Goal: Transaction & Acquisition: Purchase product/service

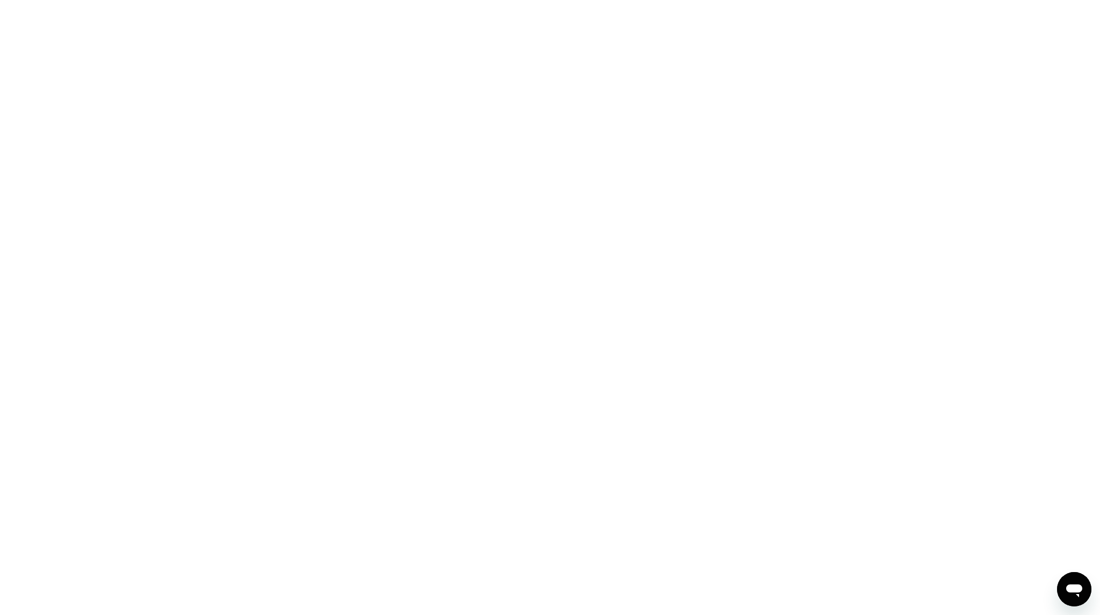
click at [288, 274] on div at bounding box center [550, 307] width 1100 height 615
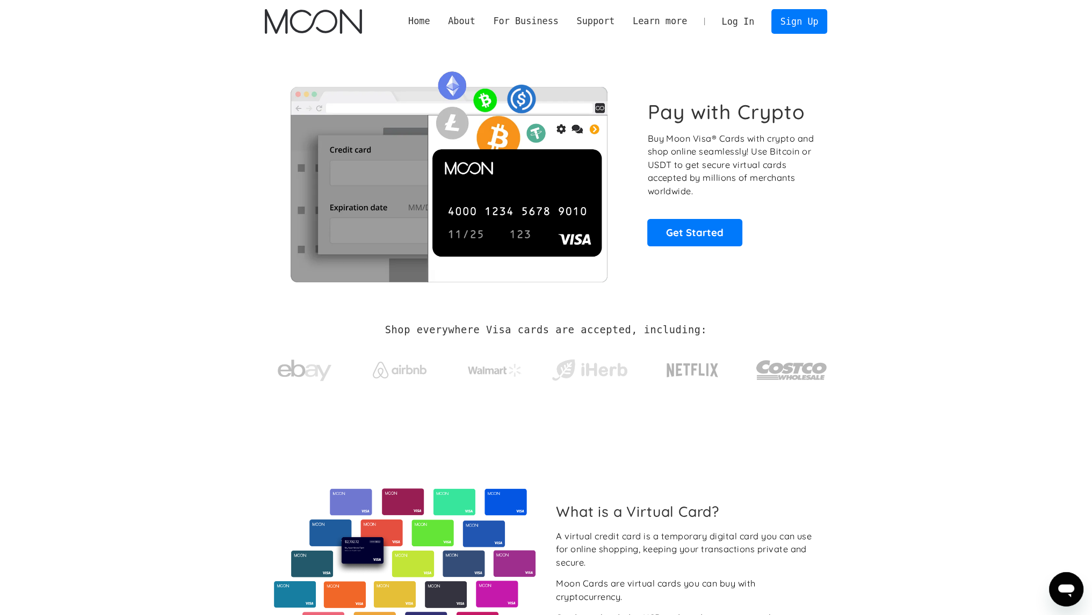
click at [745, 15] on link "Log In" at bounding box center [738, 22] width 50 height 24
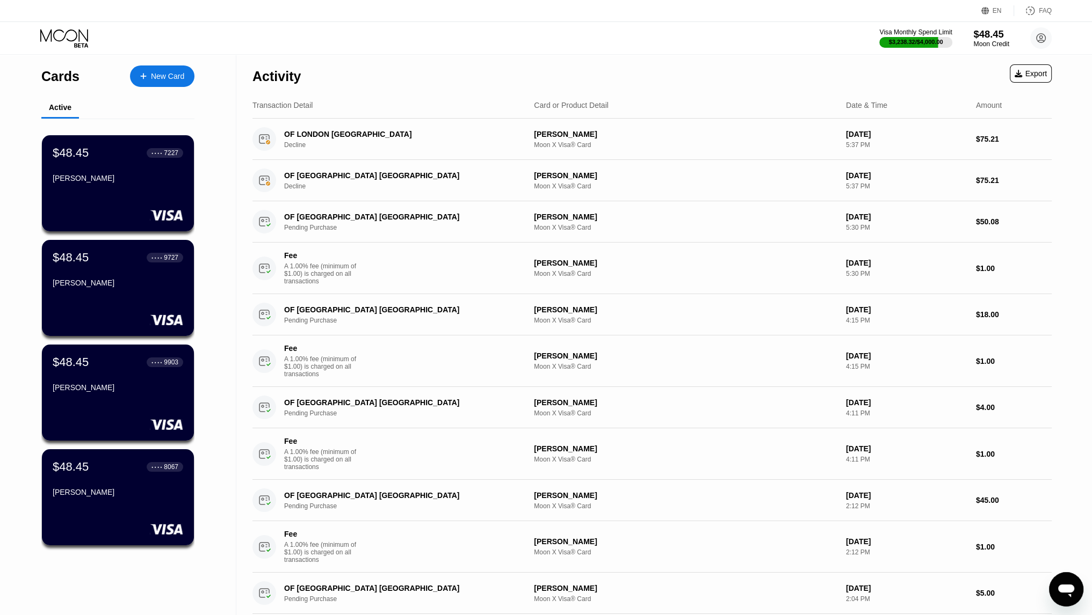
click at [988, 38] on div "$48.45" at bounding box center [991, 33] width 36 height 11
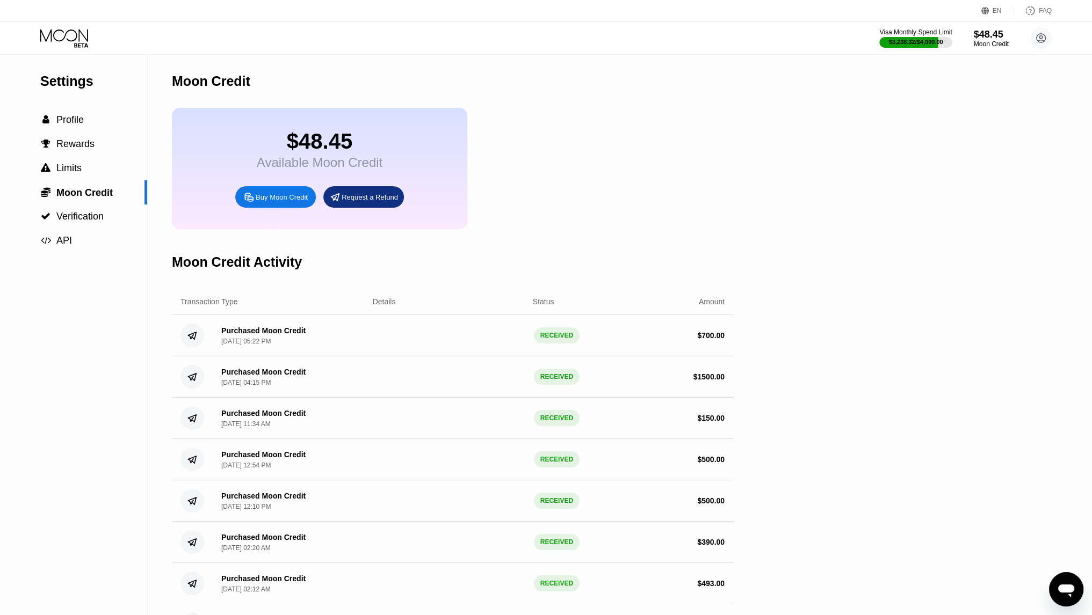
click at [287, 202] on div "Buy Moon Credit" at bounding box center [282, 197] width 52 height 9
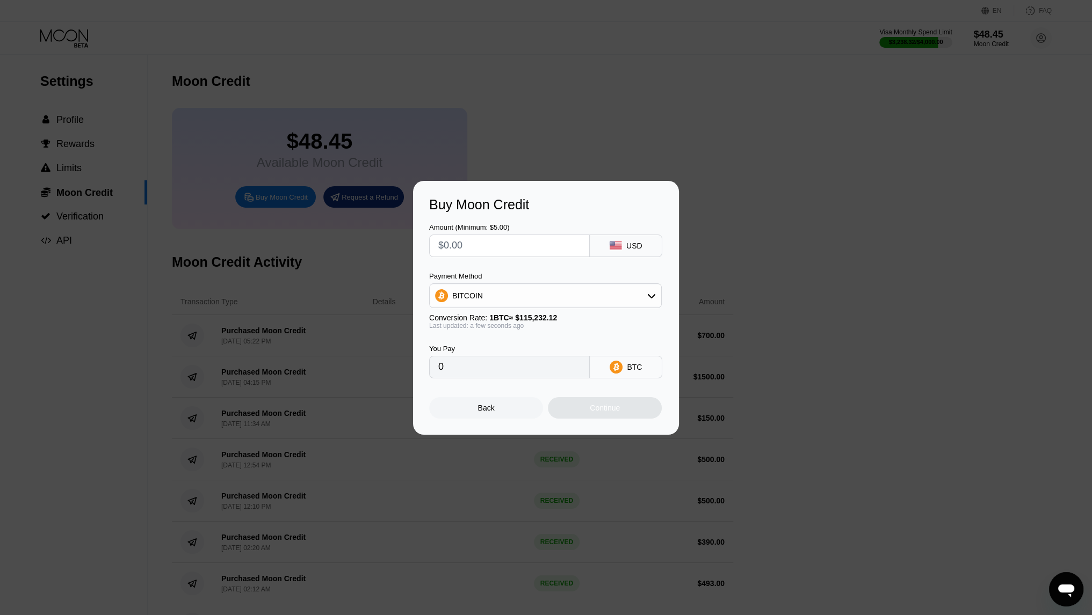
click at [545, 240] on input "text" at bounding box center [509, 245] width 142 height 21
type input "$3"
type input "0.00002604"
type input "$30"
type input "0.00026035"
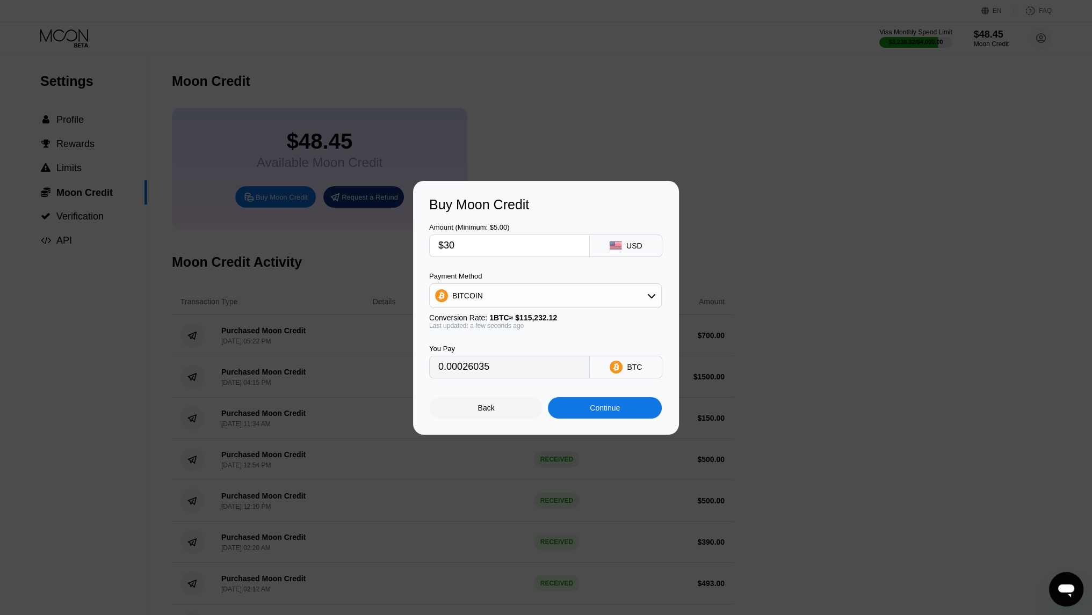
type input "$300"
type input "0.00260345"
type input "$5"
type input "0.00004340"
type input "$4"
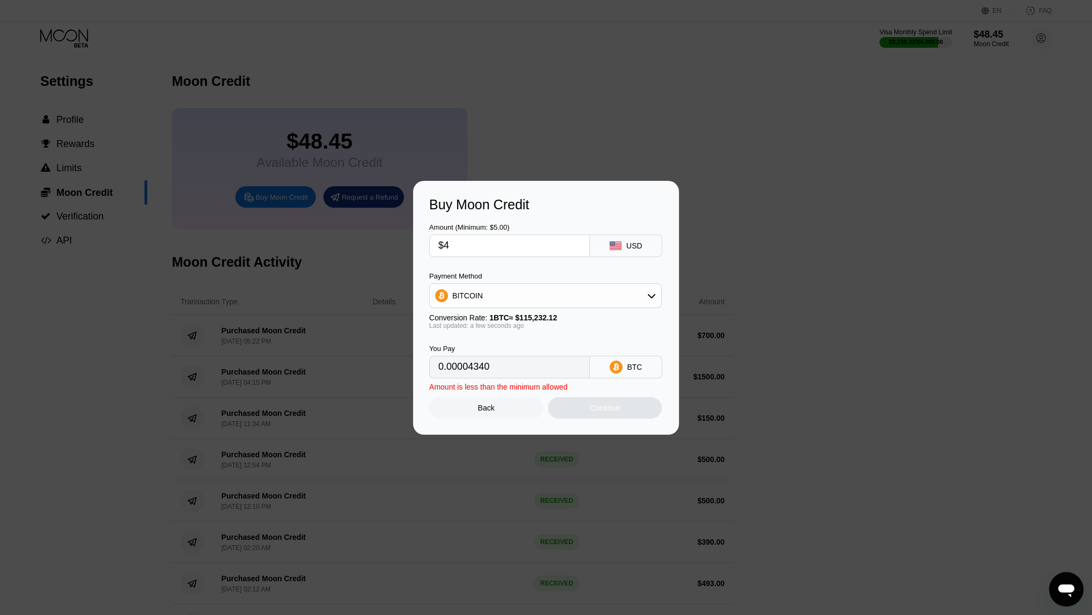
type input "0.00003472"
type input "$40"
type input "0.00034713"
type input "$400"
type input "0.00347126"
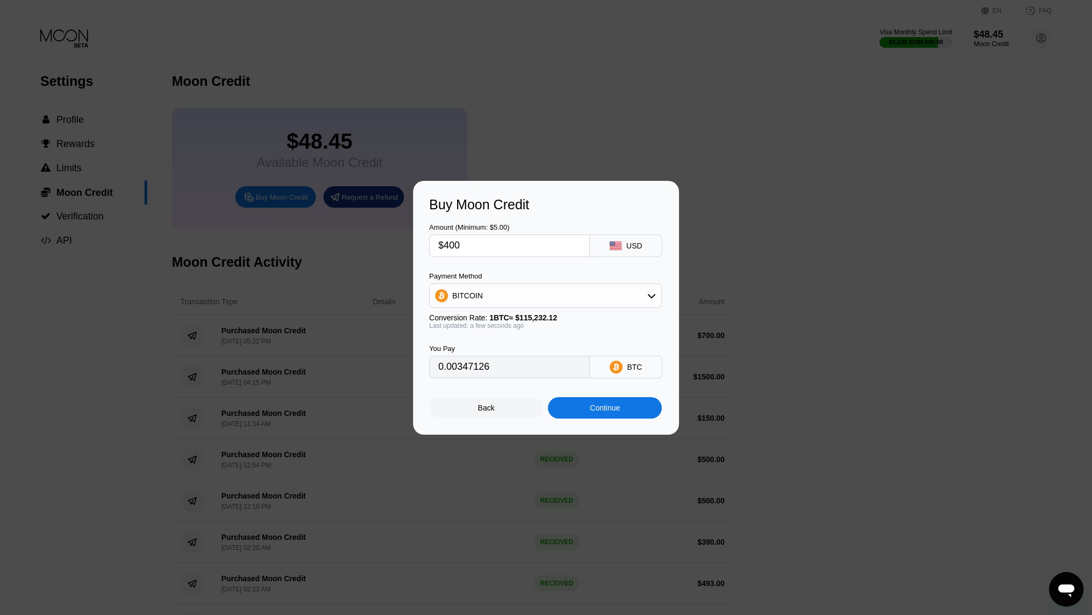
type input "$400"
click at [516, 291] on div "BITCOIN" at bounding box center [545, 295] width 231 height 21
click at [513, 345] on div "USDT on TRON" at bounding box center [552, 349] width 202 height 9
type input "404.04"
click at [595, 412] on div "Continue" at bounding box center [605, 408] width 30 height 9
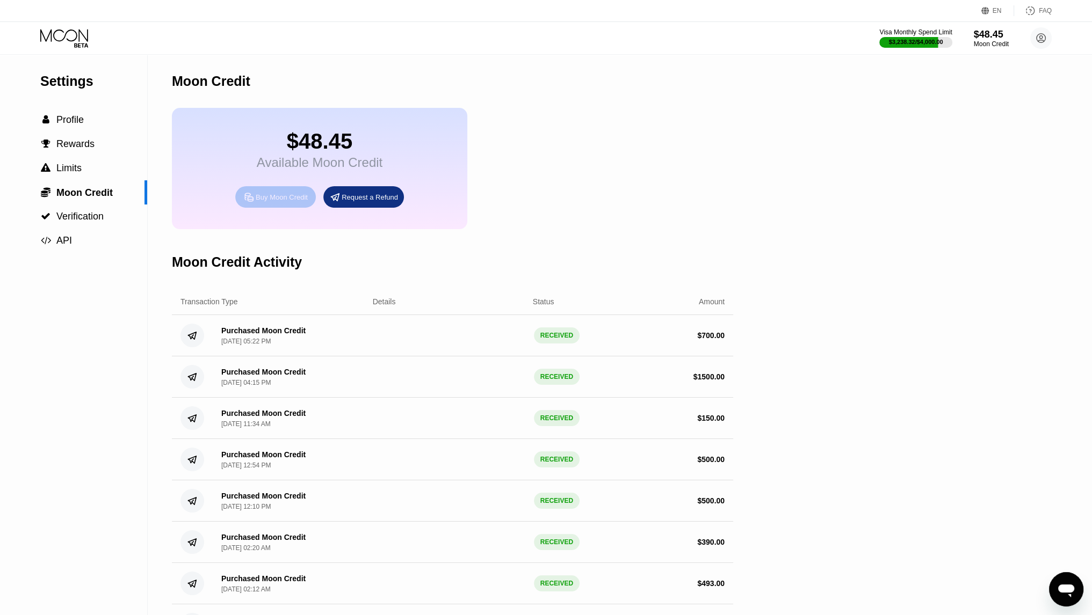
click at [298, 202] on div "Buy Moon Credit" at bounding box center [282, 197] width 52 height 9
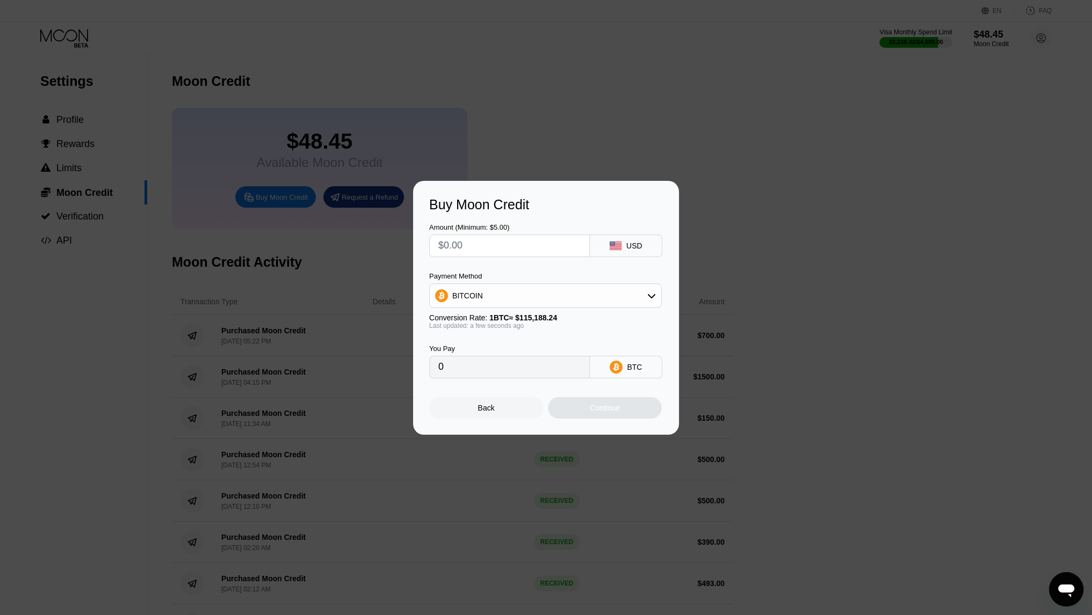
click at [514, 248] on input "text" at bounding box center [509, 245] width 142 height 21
type input "$4"
type input "0.00003473"
type input "$40"
type input "0.00034726"
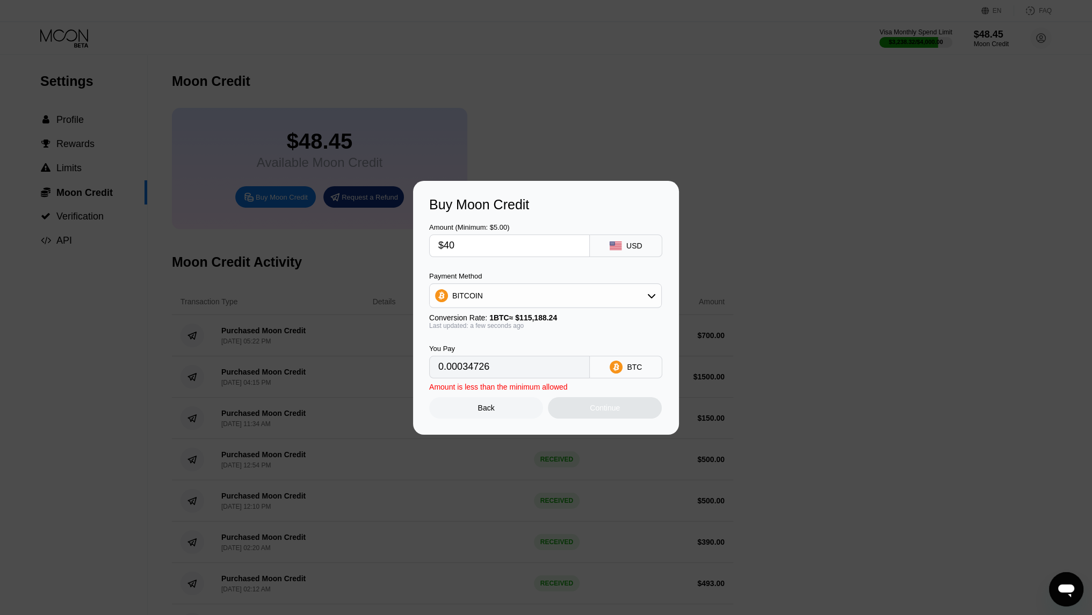
type input "$400"
type input "0.00347258"
type input "$400"
click at [514, 295] on div "BITCOIN" at bounding box center [545, 295] width 231 height 21
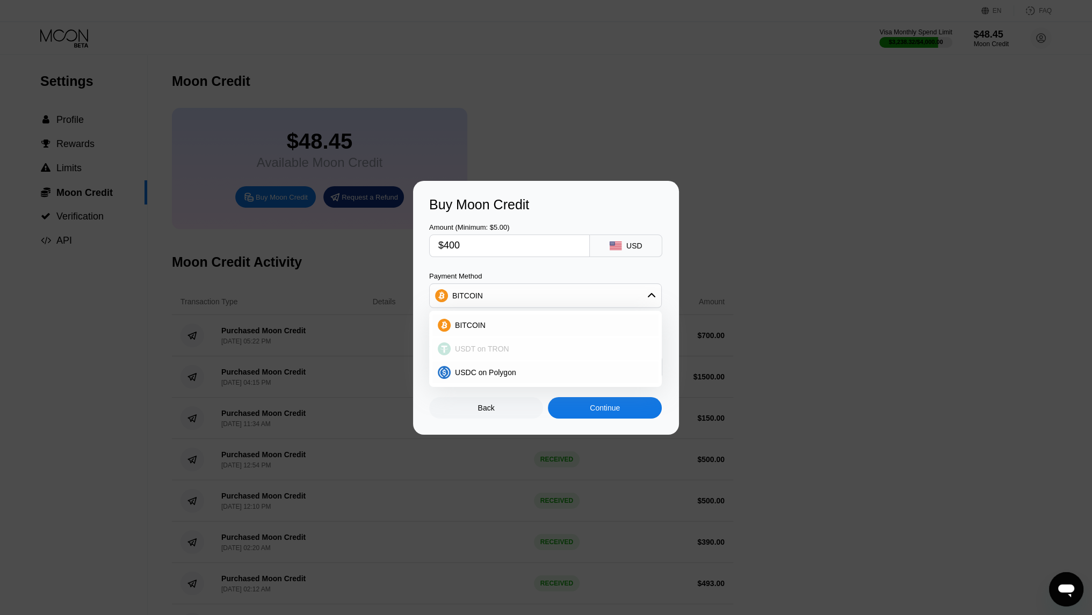
click at [499, 350] on span "USDT on TRON" at bounding box center [482, 349] width 54 height 9
type input "404.04"
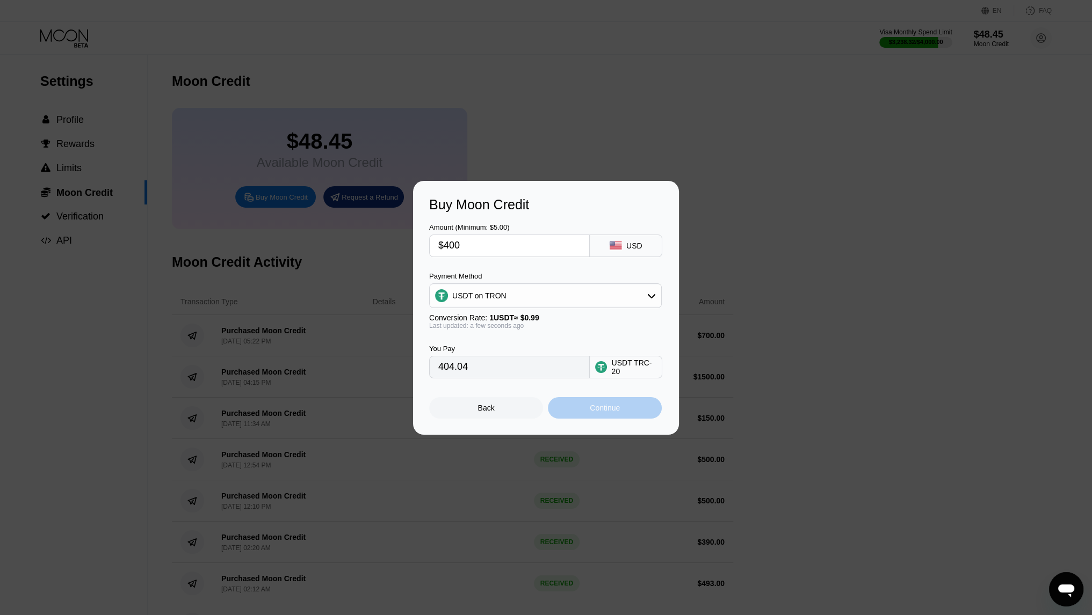
click at [586, 412] on div "Continue" at bounding box center [605, 407] width 114 height 21
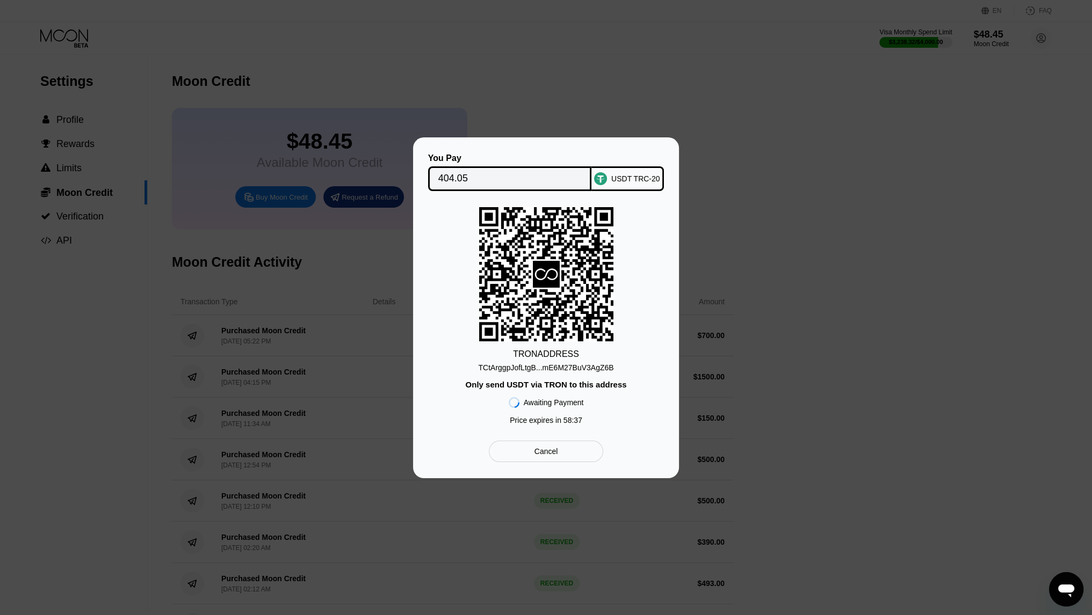
click at [592, 369] on div "TCtArggpJofLtgB...mE6M27BuV3AgZ6B" at bounding box center [545, 368] width 135 height 9
click at [598, 369] on div "TCtArggpJofLtgB...mE6M27BuV3AgZ6B" at bounding box center [545, 368] width 135 height 9
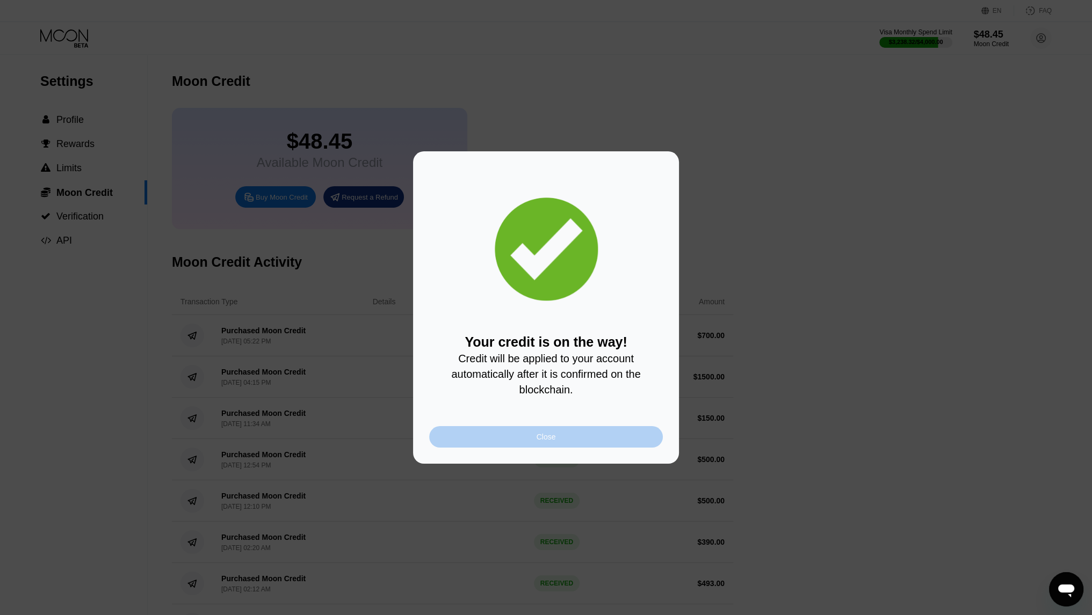
click at [555, 440] on div "Close" at bounding box center [546, 436] width 234 height 21
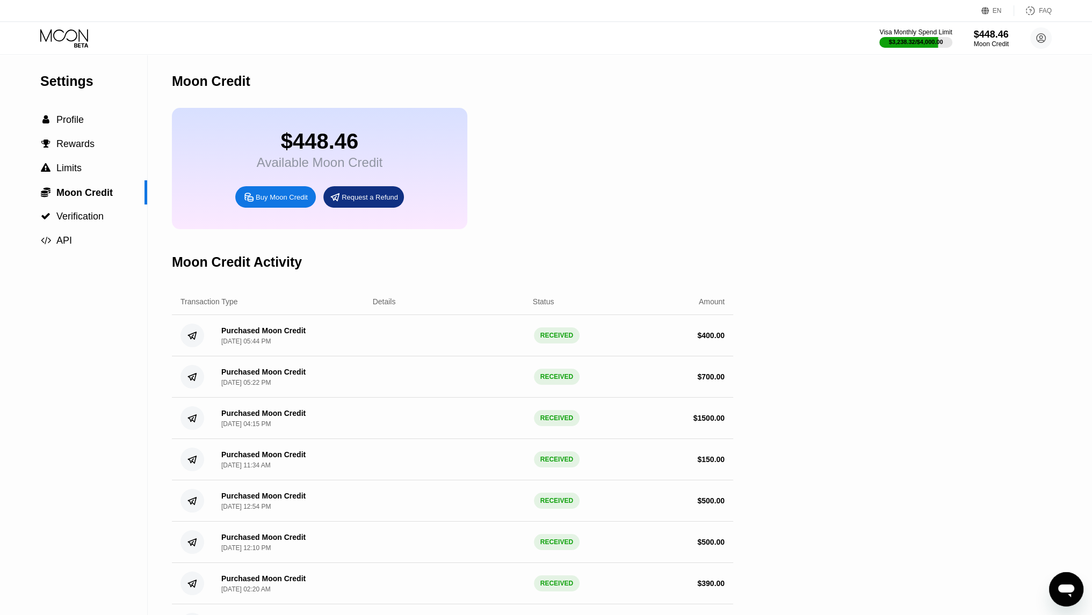
scroll to position [21, 0]
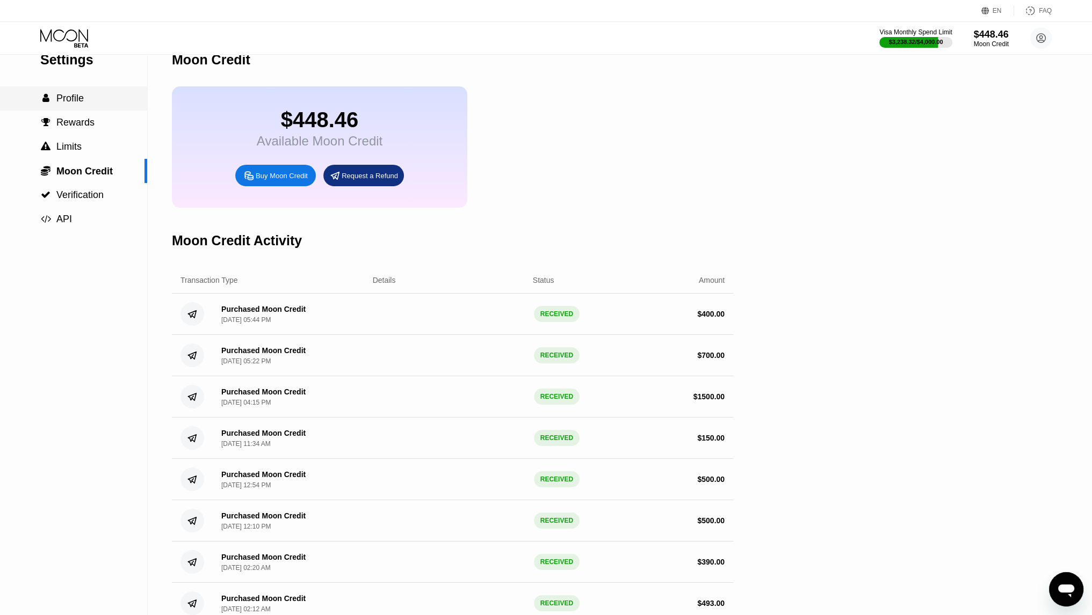
click at [105, 111] on div " Profile" at bounding box center [73, 98] width 147 height 24
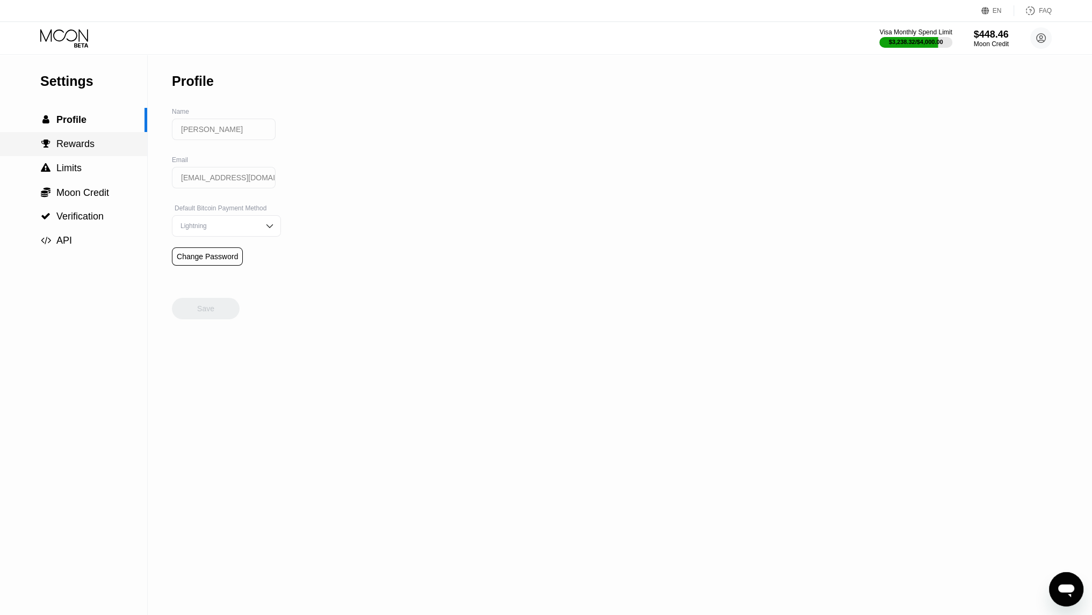
click at [89, 145] on span "Rewards" at bounding box center [75, 144] width 38 height 11
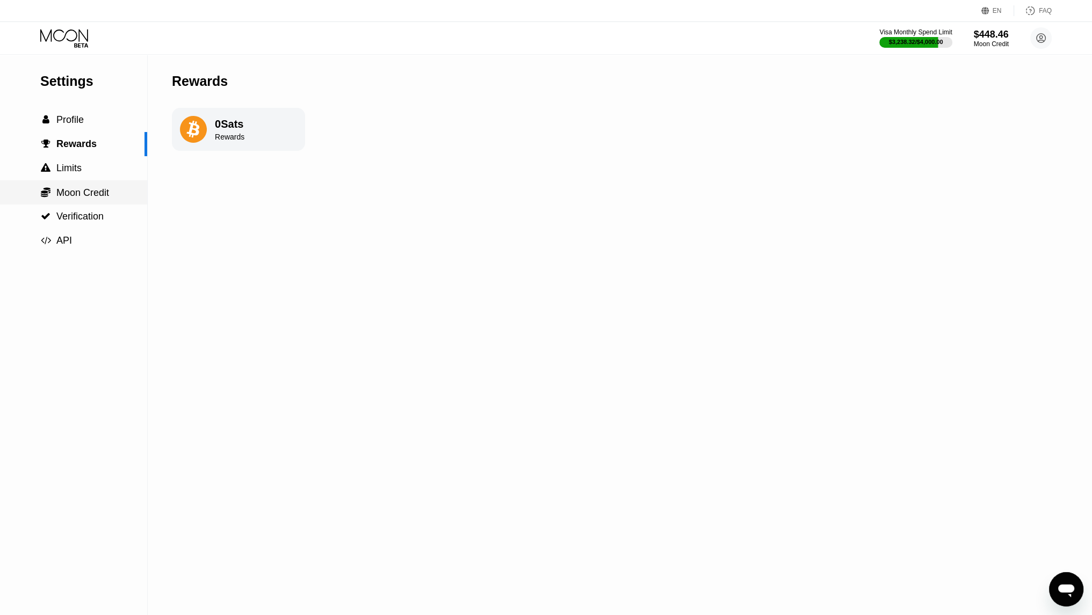
click at [90, 190] on span "Moon Credit" at bounding box center [82, 192] width 53 height 11
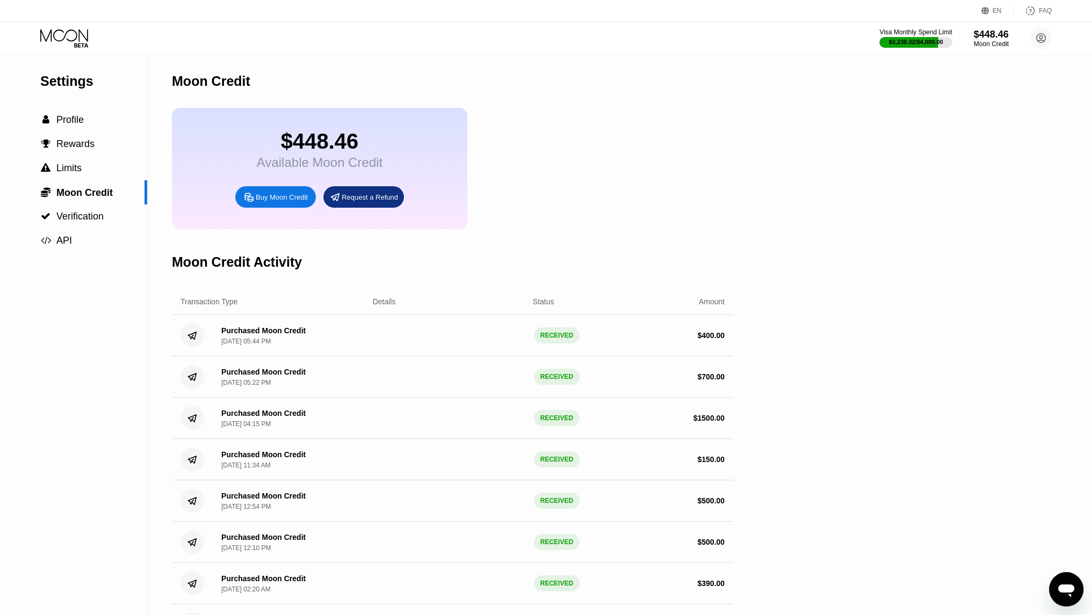
click at [75, 35] on icon at bounding box center [65, 38] width 50 height 19
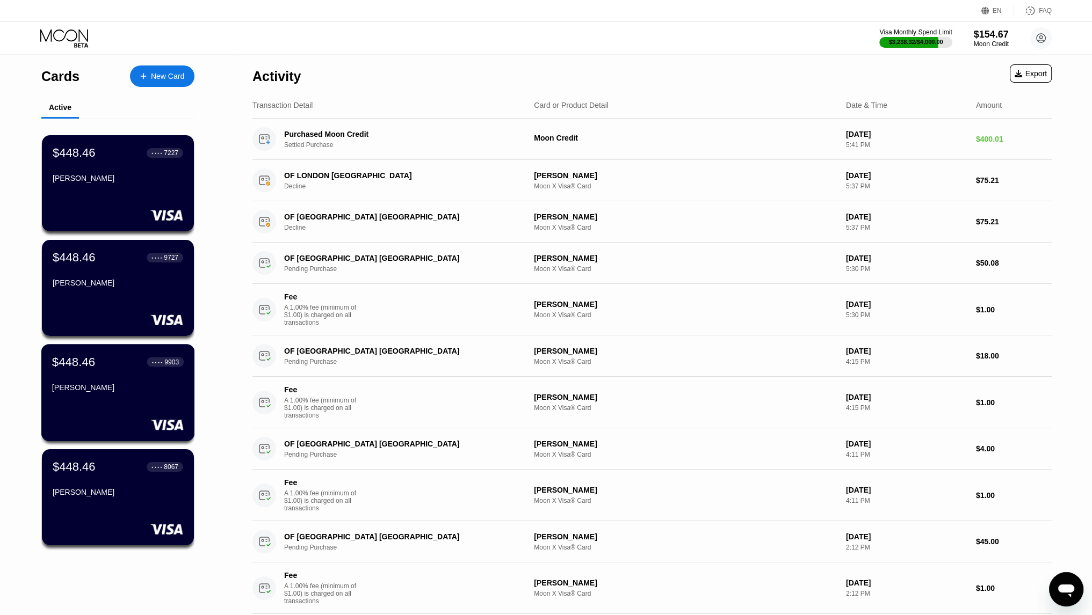
click at [114, 386] on div "Abdulsattar Alkassem" at bounding box center [118, 387] width 132 height 9
click at [103, 493] on div "[PERSON_NAME]" at bounding box center [118, 492] width 132 height 9
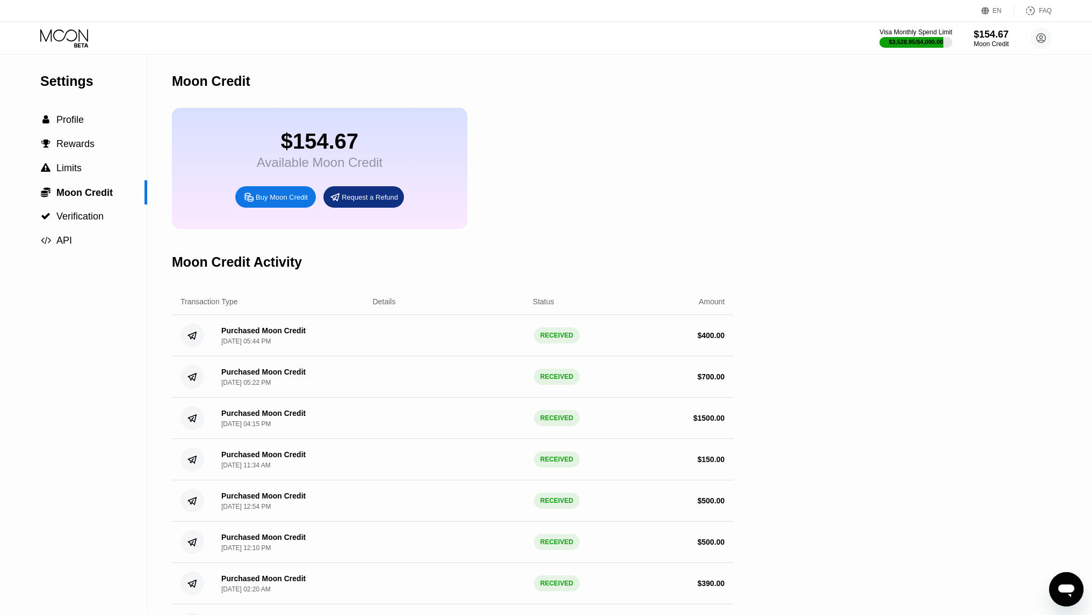
scroll to position [64, 0]
